Goal: Task Accomplishment & Management: Manage account settings

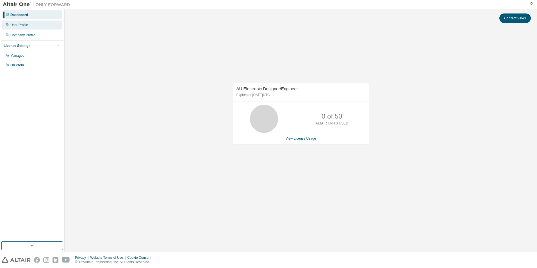
click at [30, 26] on div "User Profile" at bounding box center [32, 25] width 60 height 9
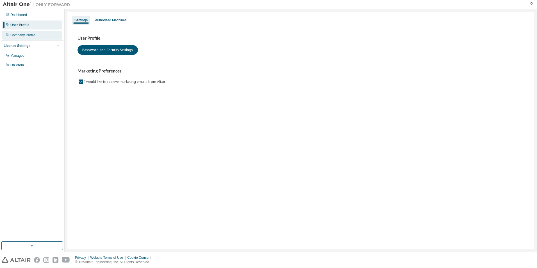
click at [30, 34] on div "Company Profile" at bounding box center [22, 35] width 25 height 4
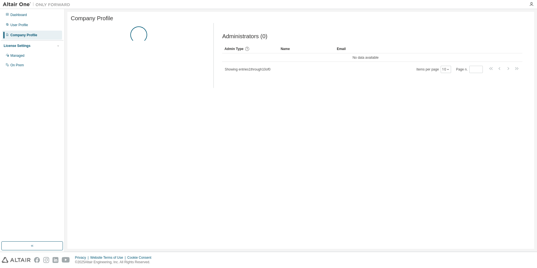
click at [34, 50] on div "License Settings Managed On Prem" at bounding box center [32, 55] width 63 height 30
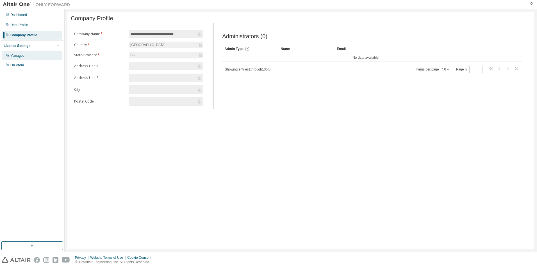
click at [34, 60] on div "Managed" at bounding box center [32, 55] width 60 height 9
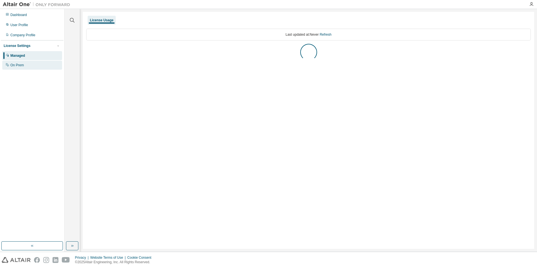
click at [33, 66] on div "On Prem" at bounding box center [32, 65] width 60 height 9
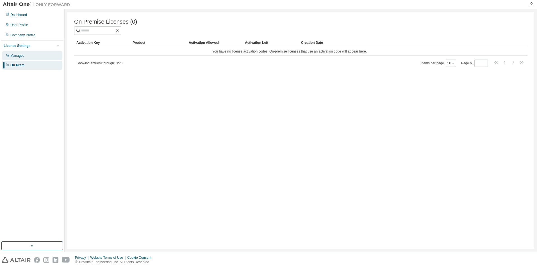
click at [37, 55] on div "Managed" at bounding box center [32, 55] width 60 height 9
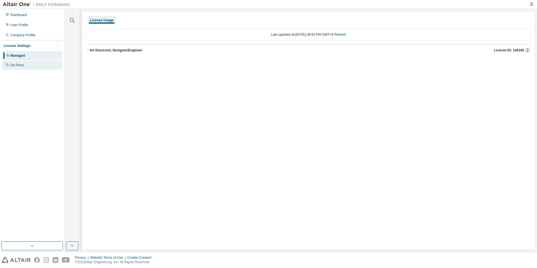
click at [44, 65] on div "On Prem" at bounding box center [32, 65] width 60 height 9
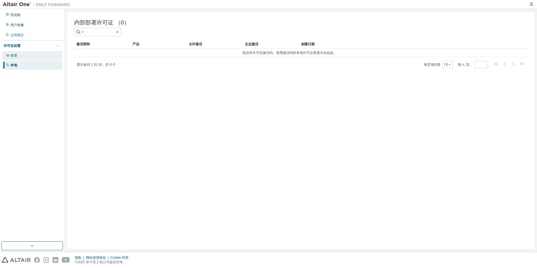
click at [13, 55] on div "管理" at bounding box center [13, 55] width 7 height 4
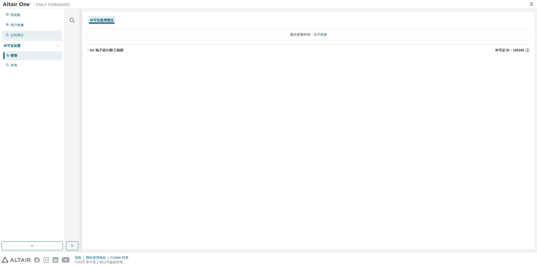
click at [27, 36] on div "公司简介" at bounding box center [32, 35] width 60 height 9
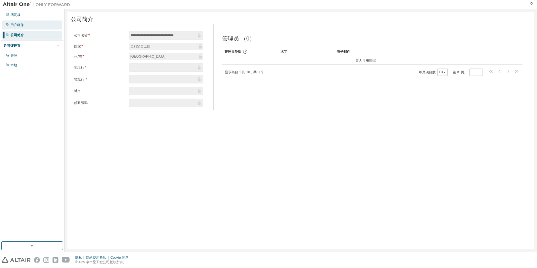
click at [32, 26] on div "用户画像" at bounding box center [32, 25] width 60 height 9
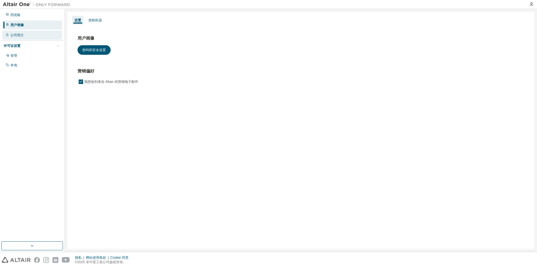
click at [28, 33] on div "公司简介" at bounding box center [32, 35] width 60 height 9
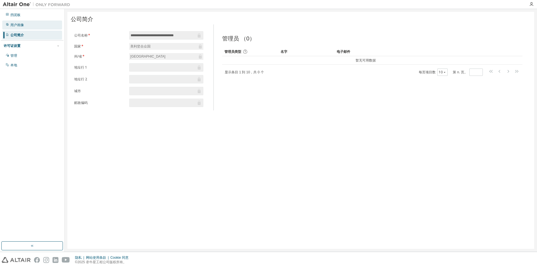
click at [30, 24] on div "用户画像" at bounding box center [32, 25] width 60 height 9
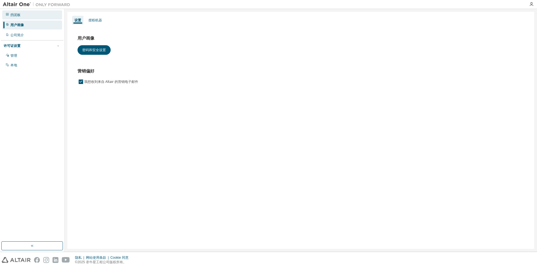
click at [33, 16] on div "挡泥板" at bounding box center [32, 14] width 60 height 9
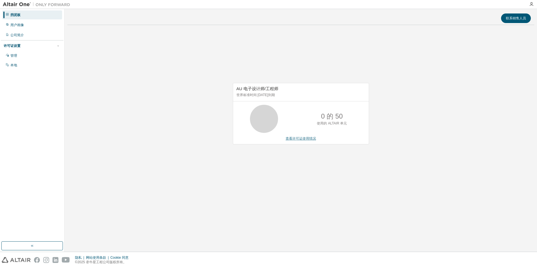
click at [314, 138] on link "查看许可证使用情况" at bounding box center [301, 139] width 30 height 4
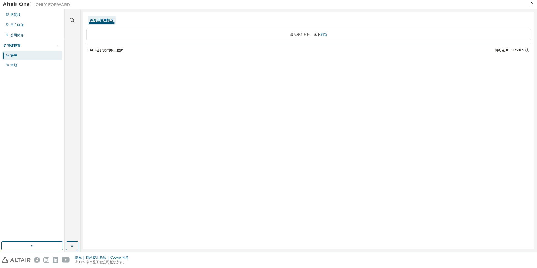
click at [120, 51] on font "AU 电子设计师/工程师" at bounding box center [107, 50] width 34 height 4
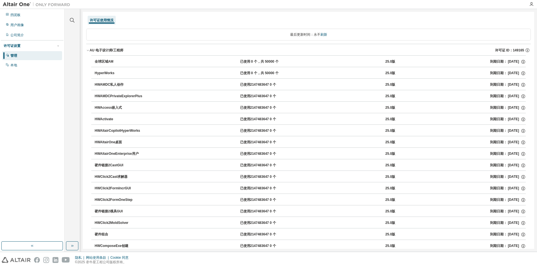
click at [105, 62] on div "全球区域AM" at bounding box center [120, 61] width 51 height 5
click at [122, 62] on div "全球区域AM" at bounding box center [120, 61] width 51 height 5
click at [266, 61] on div "已使用 0 个，共 50000 个" at bounding box center [265, 61] width 51 height 5
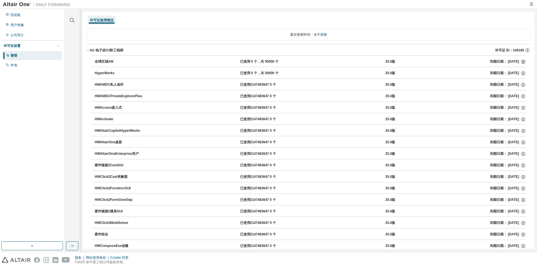
click at [522, 62] on icon "button" at bounding box center [524, 62] width 4 height 4
click at [490, 62] on font "到期日期： 2025-09-14" at bounding box center [504, 61] width 29 height 5
click at [479, 62] on div "全球区域AM 已使用 0 个，共 50000 个 25.0版 到期日期： 2025-09-14" at bounding box center [310, 61] width 431 height 5
click at [113, 61] on div "全球区域AM" at bounding box center [120, 61] width 51 height 5
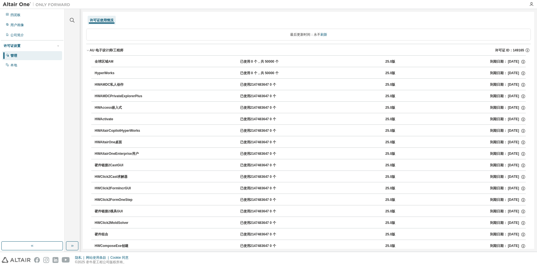
click at [113, 61] on div "全球区域AM" at bounding box center [120, 61] width 51 height 5
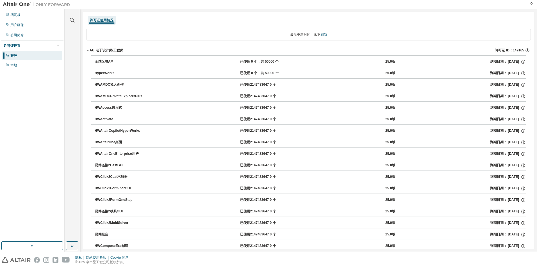
click at [113, 61] on div "全球区域AM" at bounding box center [120, 61] width 51 height 5
drag, startPoint x: 88, startPoint y: 60, endPoint x: 95, endPoint y: 61, distance: 6.9
click at [97, 61] on div "全球区域AM" at bounding box center [120, 61] width 51 height 5
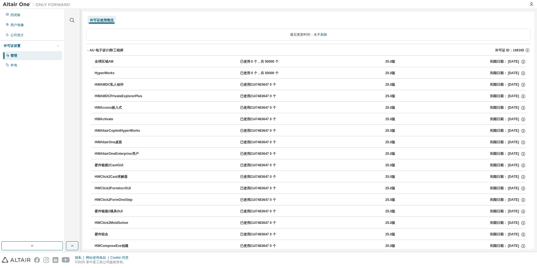
click at [97, 61] on div "全球区域AM" at bounding box center [120, 61] width 51 height 5
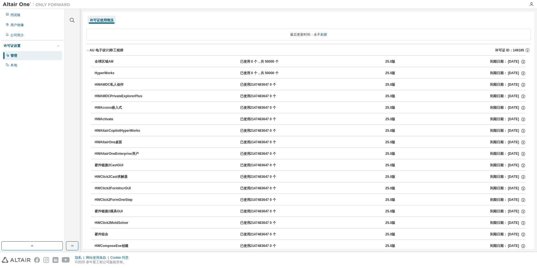
click at [97, 61] on div "全球区域AM" at bounding box center [120, 61] width 51 height 5
drag, startPoint x: 97, startPoint y: 61, endPoint x: 106, endPoint y: 62, distance: 9.3
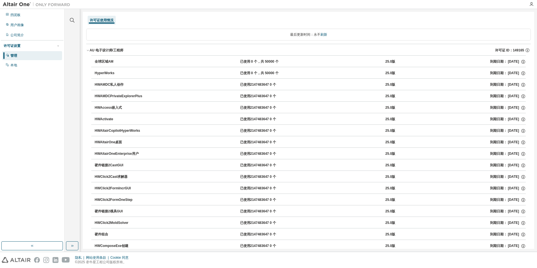
click at [98, 61] on div "全球区域AM" at bounding box center [120, 61] width 51 height 5
click at [387, 63] on div "25.0版" at bounding box center [391, 61] width 10 height 5
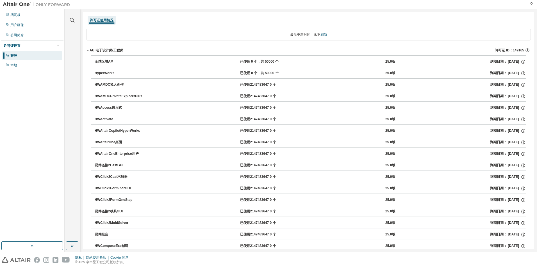
click at [387, 63] on div "25.0版" at bounding box center [391, 61] width 10 height 5
click at [519, 52] on span "许可证 ID：149165" at bounding box center [509, 50] width 29 height 4
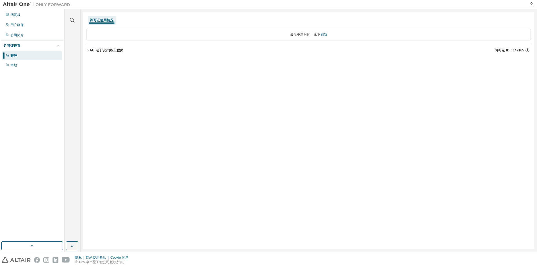
click at [513, 53] on div "许可证 ID：149165" at bounding box center [513, 50] width 36 height 5
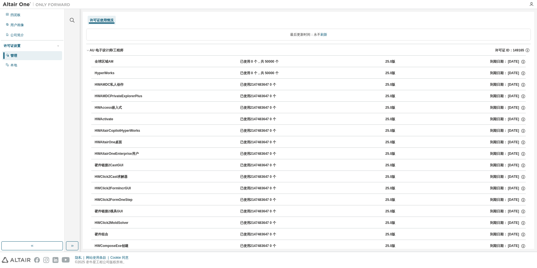
click at [119, 62] on div "全球区域AM" at bounding box center [120, 61] width 51 height 5
click at [228, 151] on button "HWAltairOneEnterprise用户 已使用2147483647 0 个 25.0版 到期日期： 2025-09-14" at bounding box center [310, 154] width 431 height 12
click at [138, 157] on button "HWAltairOneEnterprise用户 已使用2147483647 0 个 25.0版 到期日期： 2025-09-14" at bounding box center [310, 154] width 431 height 12
click at [29, 68] on div "本地" at bounding box center [32, 65] width 60 height 9
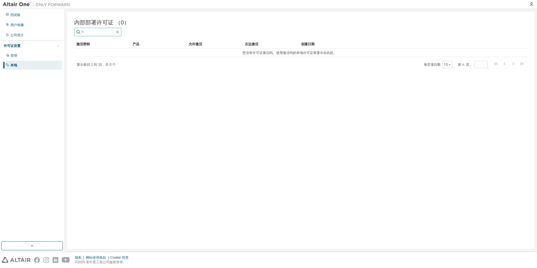
drag, startPoint x: 99, startPoint y: 34, endPoint x: 101, endPoint y: 40, distance: 6.2
click at [99, 34] on input "text" at bounding box center [98, 32] width 34 height 6
click at [106, 58] on div "激活密钥 产品 允许激活 左边激活 创建日期 您没有许可证激活码。使用激活码的本地许可证将显示在此处。 显示条目 1 到 10，共 0 个 每页项目数 10 …" at bounding box center [301, 54] width 454 height 29
click at [21, 56] on div "管理" at bounding box center [32, 55] width 60 height 9
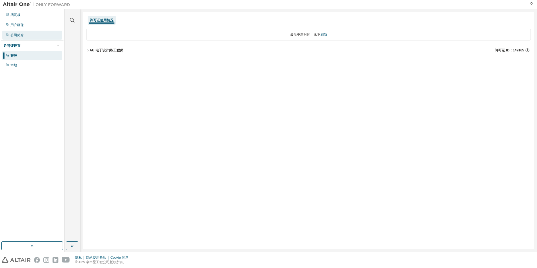
click at [17, 36] on div "公司简介" at bounding box center [16, 35] width 13 height 4
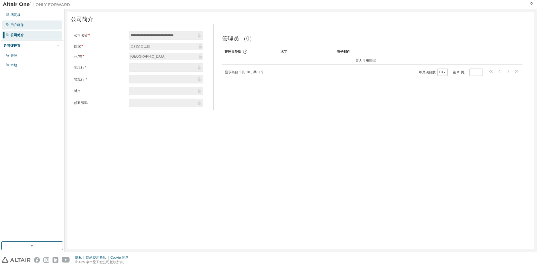
click at [24, 24] on div "用户画像" at bounding box center [16, 25] width 13 height 4
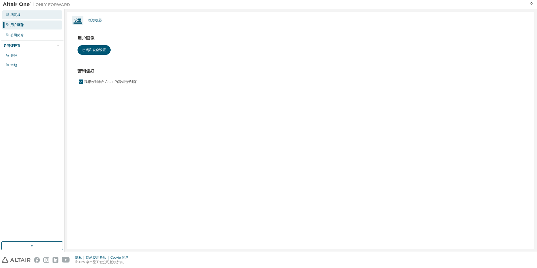
click at [24, 14] on div "挡泥板" at bounding box center [32, 14] width 60 height 9
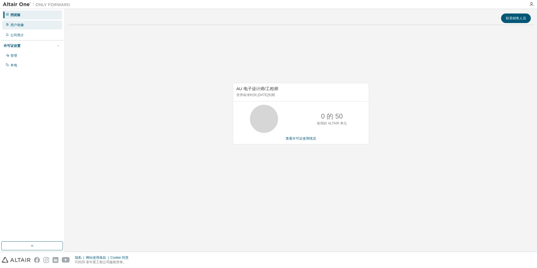
click at [24, 28] on div "用户画像" at bounding box center [32, 25] width 60 height 9
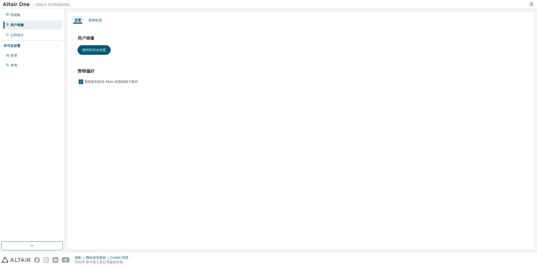
drag, startPoint x: 27, startPoint y: 18, endPoint x: 27, endPoint y: 25, distance: 7.3
click at [27, 18] on div "挡泥板" at bounding box center [32, 14] width 60 height 9
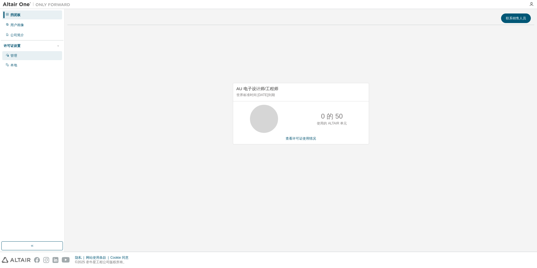
click at [25, 58] on div "管理" at bounding box center [32, 55] width 60 height 9
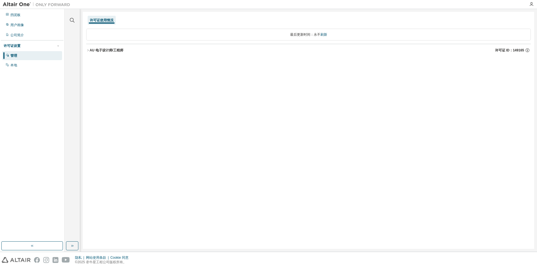
click at [110, 51] on font "AU 电子设计师/工程师" at bounding box center [107, 50] width 34 height 4
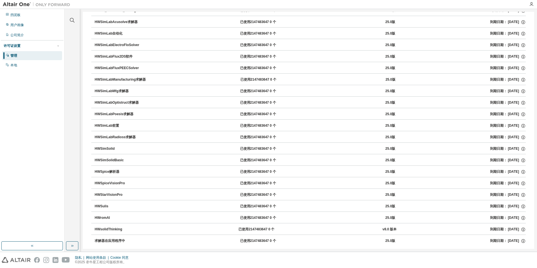
scroll to position [1349, 0]
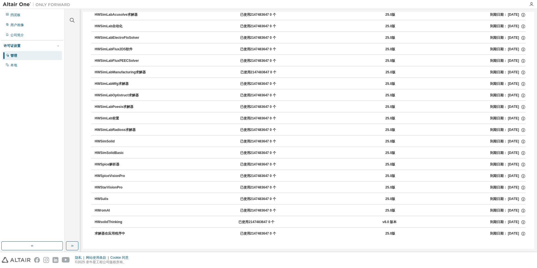
click at [125, 233] on div "求解器在应用程序中" at bounding box center [120, 233] width 51 height 5
click at [269, 231] on div "已使用2147483647 0 个" at bounding box center [265, 233] width 51 height 5
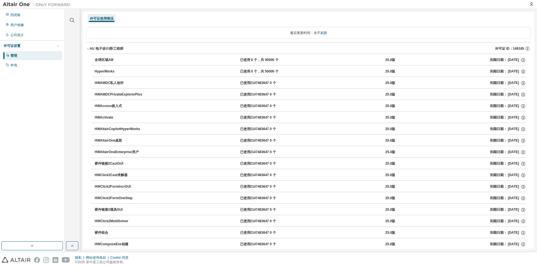
scroll to position [0, 0]
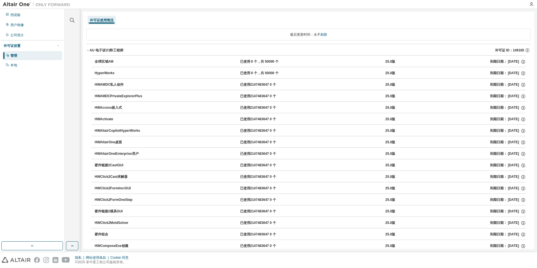
click at [109, 63] on div "全球区域AM" at bounding box center [120, 61] width 51 height 5
click at [345, 63] on div "全球区域AM 已使用 0 个，共 50000 个 25.0版 到期日期： 2025-09-14" at bounding box center [310, 61] width 431 height 5
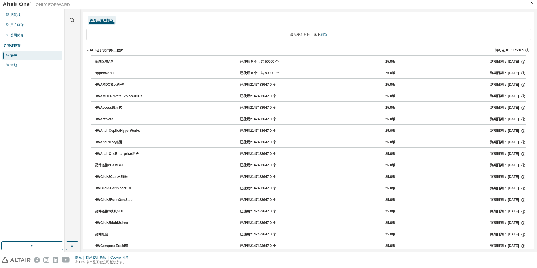
click at [345, 63] on div "全球区域AM 已使用 0 个，共 50000 个 25.0版 到期日期： 2025-09-14" at bounding box center [310, 61] width 431 height 5
click at [521, 63] on icon "button" at bounding box center [523, 61] width 5 height 5
click at [511, 81] on p "借款限额：336" at bounding box center [510, 79] width 22 height 5
click at [449, 64] on div "全球区域AM 已使用 0 个，共 50000 个 25.0版 到期日期： 2025-09-14" at bounding box center [310, 61] width 431 height 5
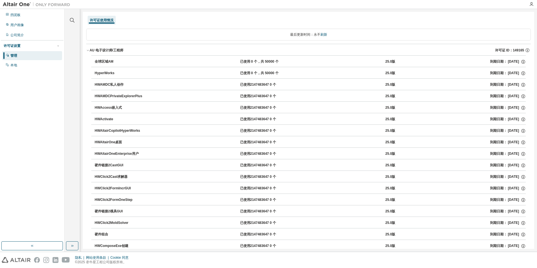
click at [272, 63] on div "已使用 0 个，共 50000 个" at bounding box center [265, 61] width 51 height 5
click at [271, 63] on div "已使用 0 个，共 50000 个" at bounding box center [265, 61] width 51 height 5
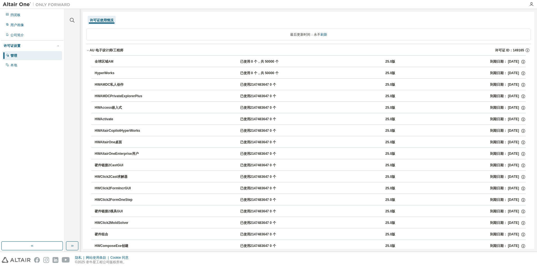
click at [271, 63] on div "已使用 0 个，共 50000 个" at bounding box center [265, 61] width 51 height 5
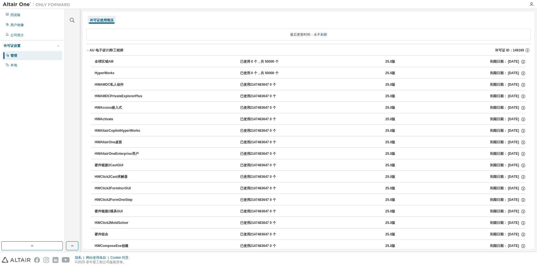
click at [271, 63] on div "已使用 0 个，共 50000 个" at bounding box center [265, 61] width 51 height 5
drag, startPoint x: 512, startPoint y: 49, endPoint x: 520, endPoint y: 49, distance: 8.4
click at [520, 49] on span "许可证 ID：149165" at bounding box center [509, 50] width 29 height 4
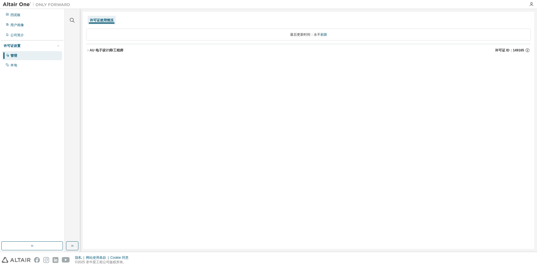
drag, startPoint x: 521, startPoint y: 49, endPoint x: 518, endPoint y: 51, distance: 3.3
click at [518, 50] on span "许可证 ID：149165" at bounding box center [509, 50] width 29 height 4
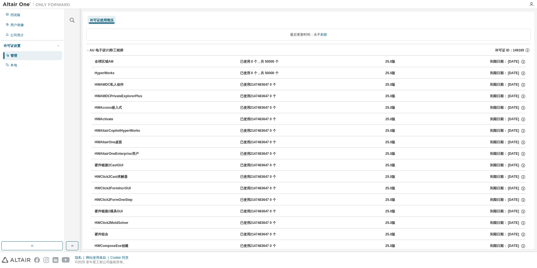
click at [518, 51] on span "许可证 ID：149165" at bounding box center [509, 50] width 29 height 4
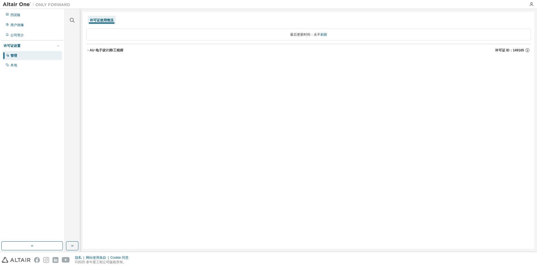
click at [518, 51] on span "许可证 ID：149165" at bounding box center [509, 50] width 29 height 4
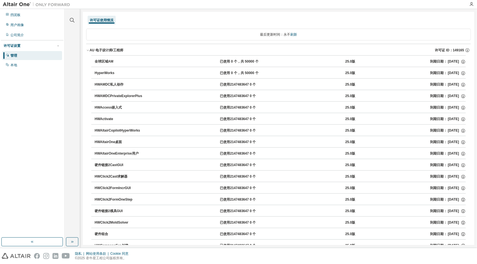
drag, startPoint x: 455, startPoint y: 49, endPoint x: 462, endPoint y: 50, distance: 6.8
click at [462, 50] on div "许可证 ID：149165" at bounding box center [454, 50] width 36 height 5
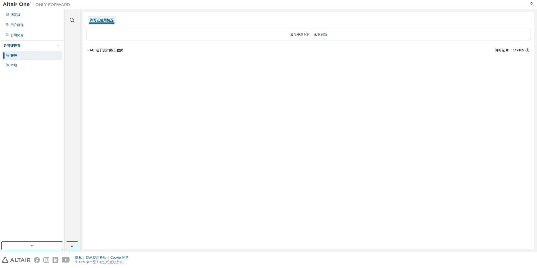
drag, startPoint x: 513, startPoint y: 49, endPoint x: 518, endPoint y: 49, distance: 4.5
click at [518, 49] on span "许可证 ID：149165" at bounding box center [509, 50] width 29 height 4
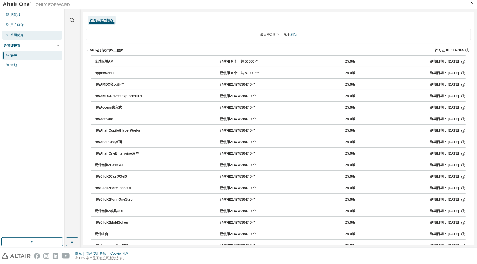
click at [33, 34] on div "公司简介" at bounding box center [32, 35] width 60 height 9
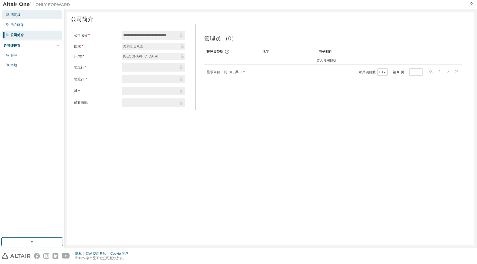
click at [33, 16] on div "挡泥板" at bounding box center [32, 14] width 60 height 9
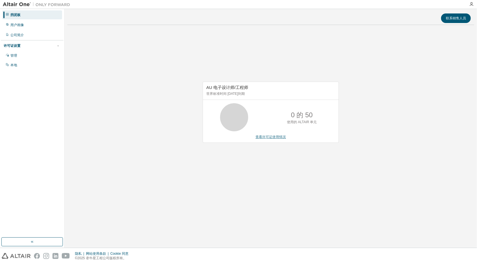
click at [268, 135] on link "查看许可证使用情况" at bounding box center [271, 137] width 30 height 4
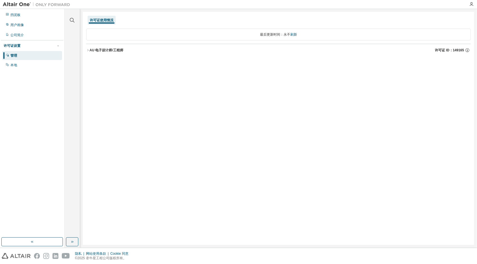
click at [89, 50] on icon "button" at bounding box center [87, 50] width 3 height 3
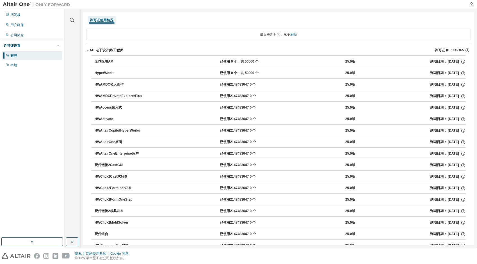
click at [387, 75] on div "HyperWorks 已使用 0 个，共 50000 个 25.0版 到期日期： 2025-09-14" at bounding box center [280, 73] width 371 height 5
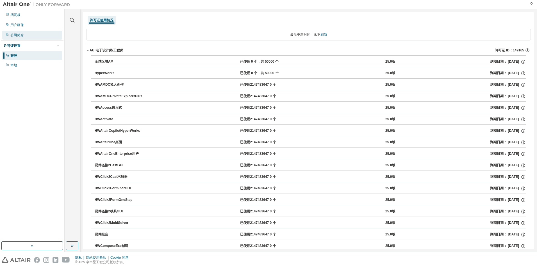
click at [34, 36] on div "公司简介" at bounding box center [32, 35] width 60 height 9
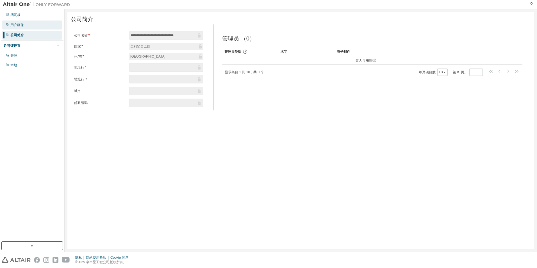
click at [32, 24] on div "用户画像" at bounding box center [32, 25] width 60 height 9
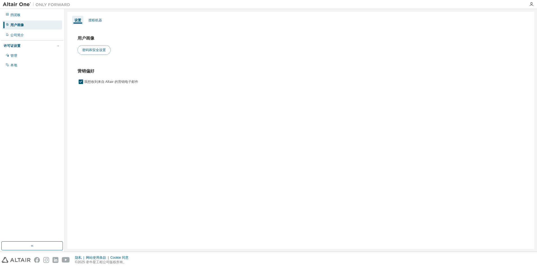
click at [88, 48] on button "密码和安全设置" at bounding box center [94, 50] width 33 height 10
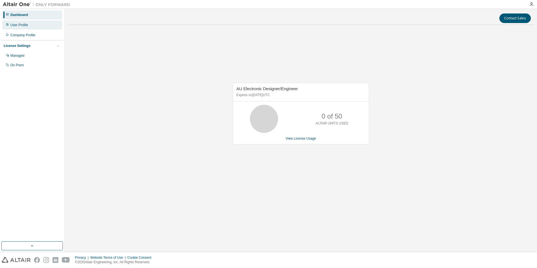
click at [44, 28] on div "User Profile" at bounding box center [32, 25] width 60 height 9
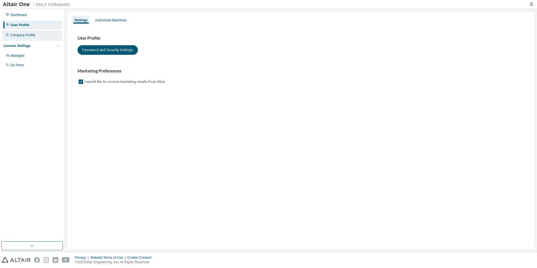
click at [40, 36] on div "Company Profile" at bounding box center [32, 35] width 60 height 9
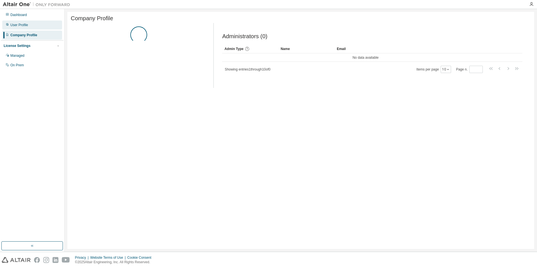
click at [39, 27] on div "User Profile" at bounding box center [32, 25] width 60 height 9
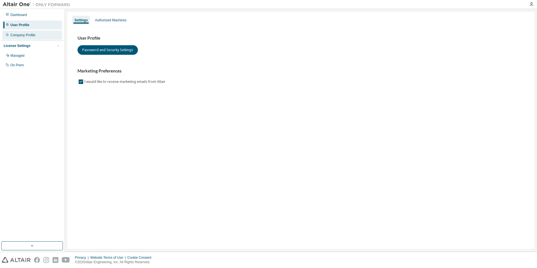
click at [41, 37] on div "Company Profile" at bounding box center [32, 35] width 60 height 9
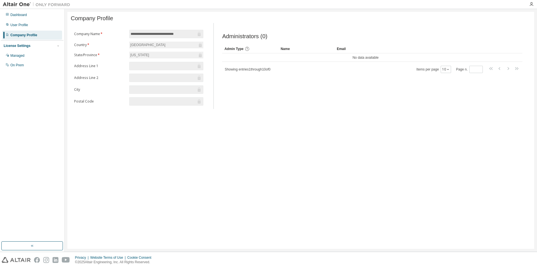
click at [37, 44] on div "License Settings" at bounding box center [32, 45] width 57 height 5
click at [37, 47] on div "License Settings" at bounding box center [32, 45] width 57 height 5
click at [35, 55] on div "Managed" at bounding box center [32, 55] width 60 height 9
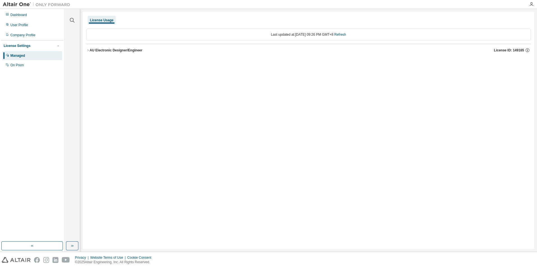
click at [91, 53] on button "AU Electronic Designer/Engineer License ID: 149165" at bounding box center [308, 50] width 445 height 12
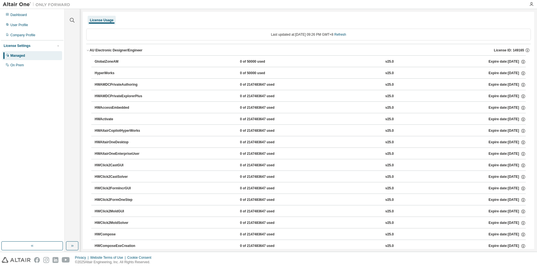
click at [190, 63] on div "GlobalZoneAM 0 of 50000 used v25.0 Expire date: [DATE]" at bounding box center [310, 61] width 431 height 5
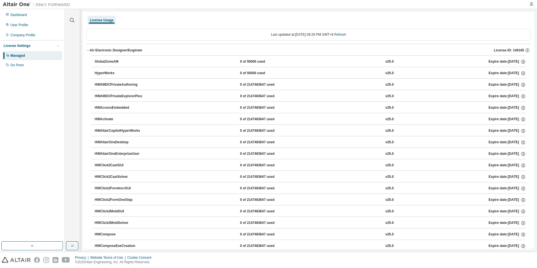
click at [190, 63] on div "GlobalZoneAM 0 of 50000 used v25.0 Expire date: [DATE]" at bounding box center [310, 61] width 431 height 5
click at [155, 69] on button "HyperWorks 0 of 50000 used v25.0 Expire date: [DATE]" at bounding box center [310, 73] width 431 height 12
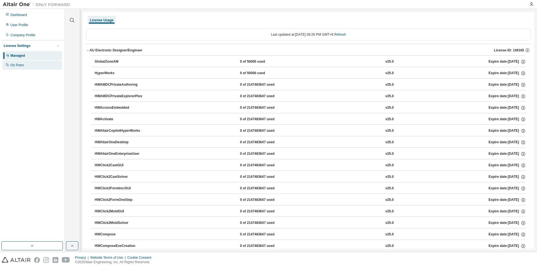
click at [37, 67] on div "On Prem" at bounding box center [32, 65] width 60 height 9
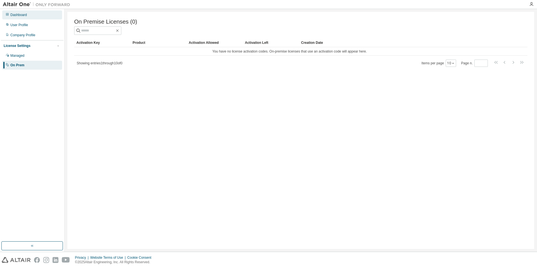
click at [31, 13] on div "Dashboard" at bounding box center [32, 14] width 60 height 9
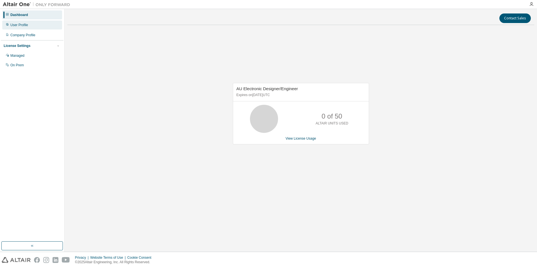
click at [32, 23] on div "User Profile" at bounding box center [32, 25] width 60 height 9
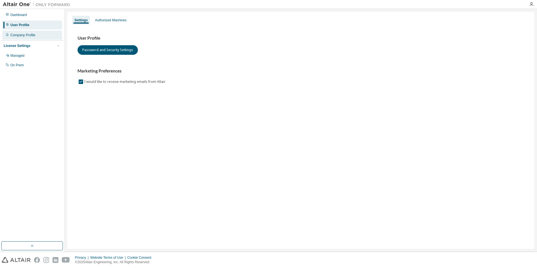
click at [31, 31] on div "Company Profile" at bounding box center [32, 35] width 60 height 9
